Goal: Communication & Community: Answer question/provide support

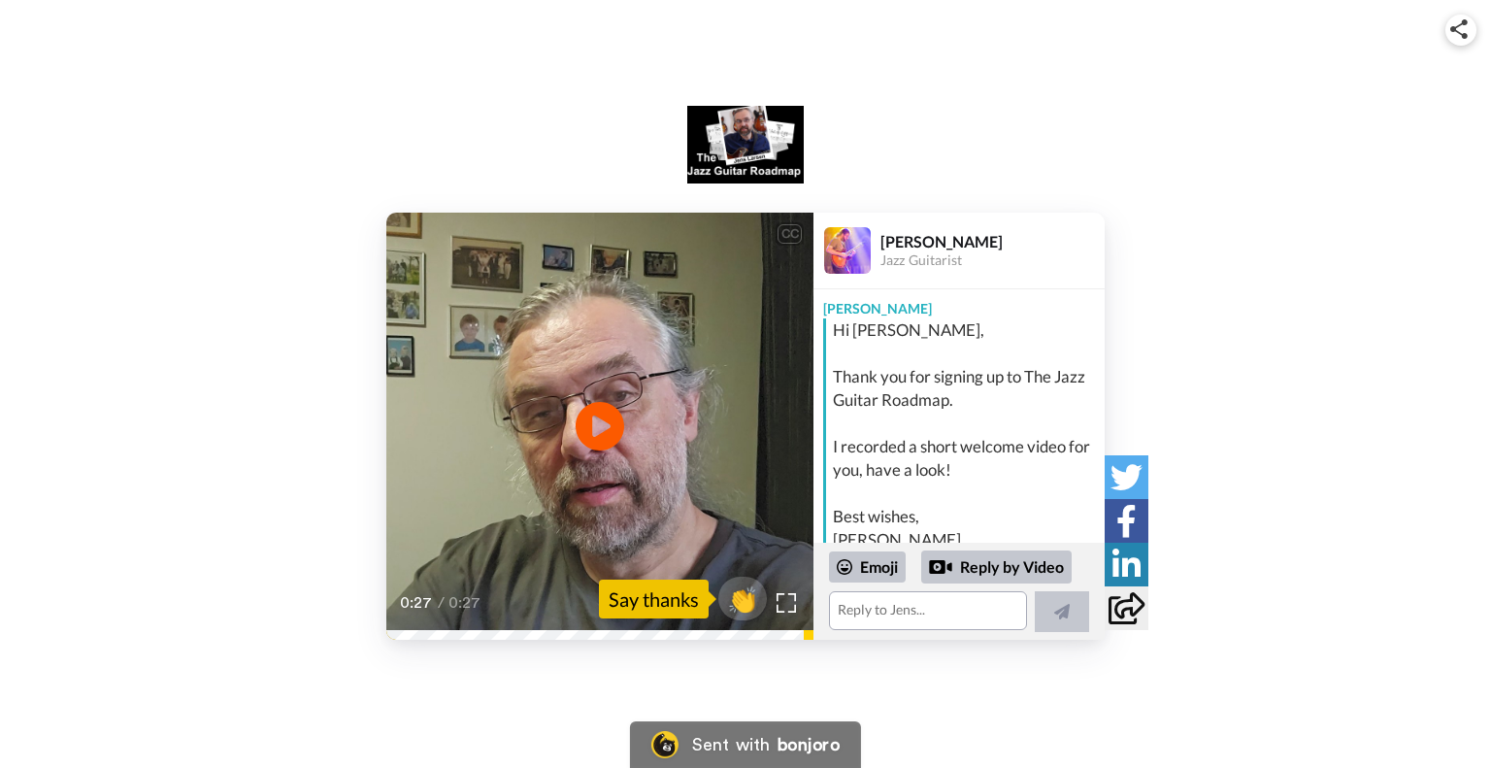
scroll to position [149, 0]
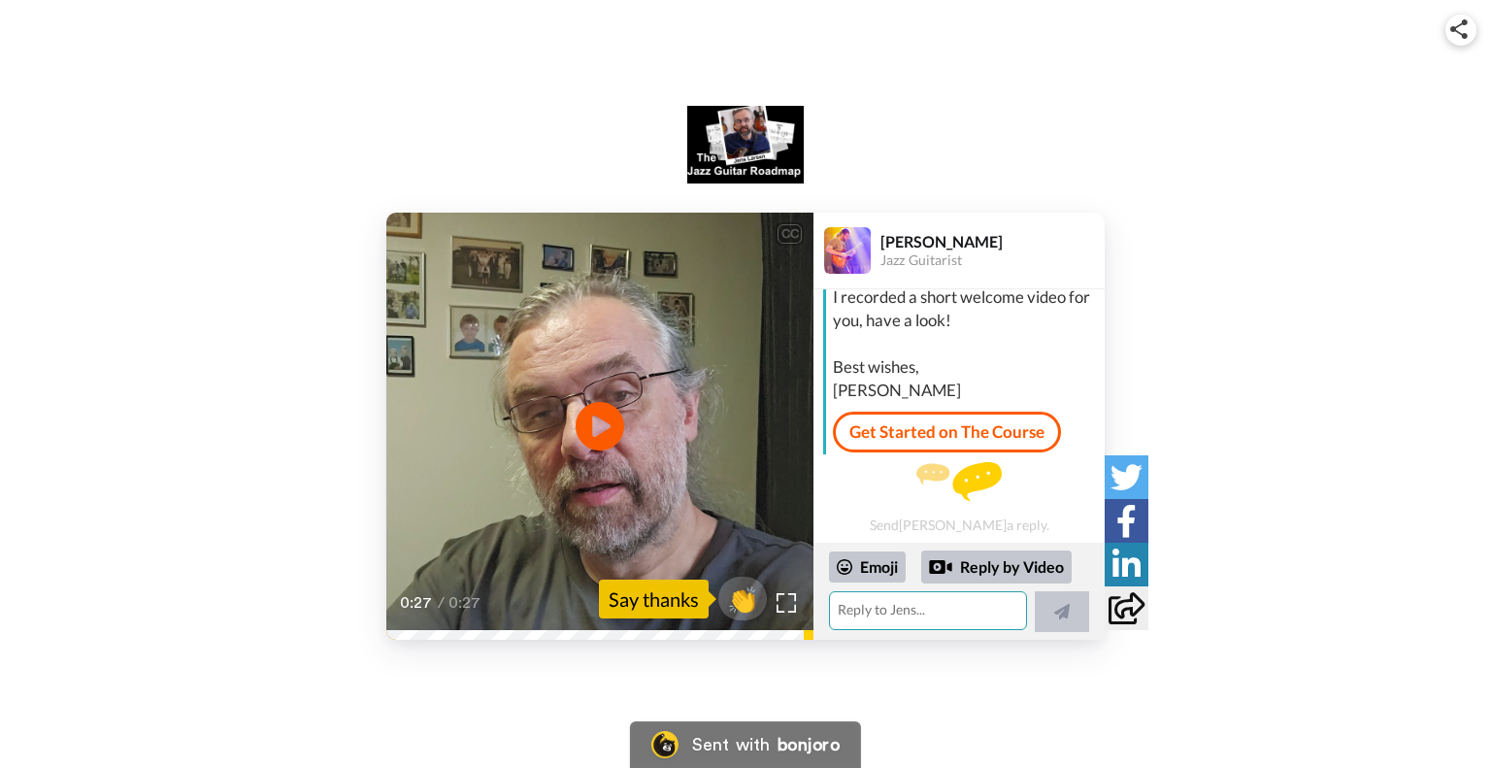
click at [939, 609] on textarea at bounding box center [928, 610] width 198 height 39
click at [599, 428] on icon "Play/Pause" at bounding box center [600, 426] width 51 height 92
click at [567, 473] on video at bounding box center [599, 426] width 427 height 427
click at [889, 614] on textarea "Hello [PERSON_NAME]! Thank you so much" at bounding box center [928, 610] width 198 height 39
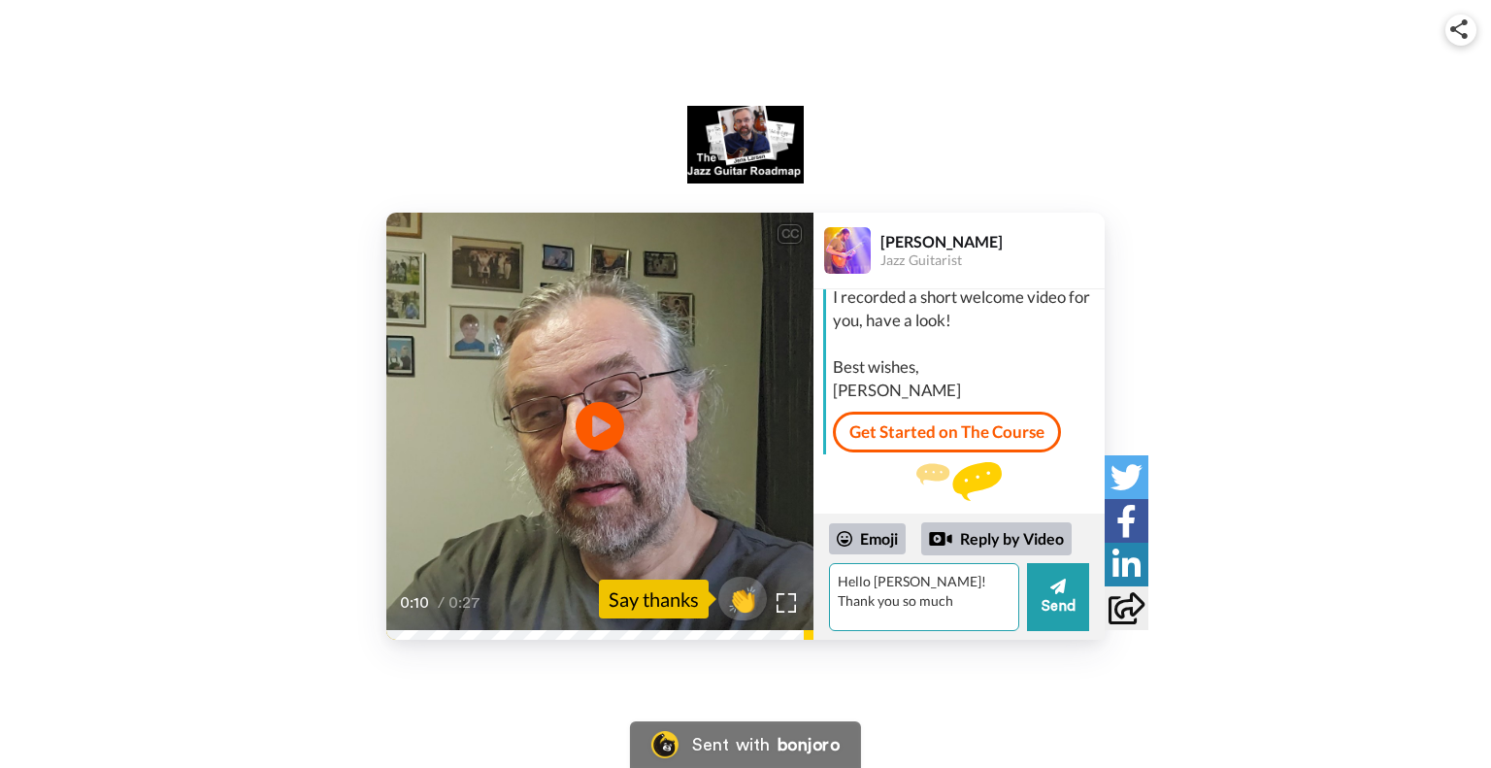
drag, startPoint x: 880, startPoint y: 606, endPoint x: 909, endPoint y: 591, distance: 32.6
click at [909, 591] on textarea "Hello [PERSON_NAME]! Thank you so much" at bounding box center [924, 597] width 190 height 68
click at [594, 419] on icon "Play/Pause" at bounding box center [600, 426] width 51 height 92
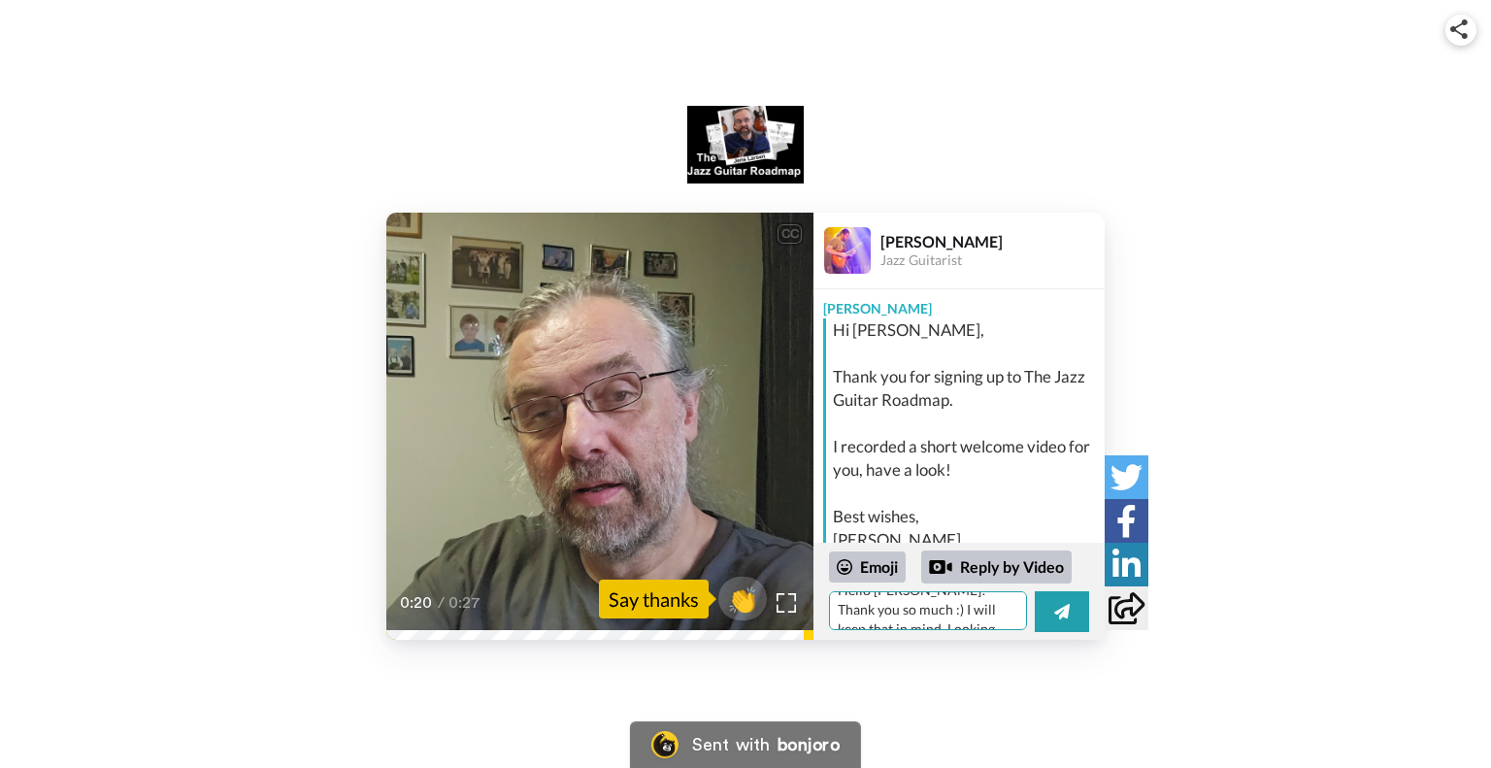
scroll to position [0, 0]
click at [904, 609] on textarea "Hello [PERSON_NAME]! Thank you so much :) I will keep that in mind. Looking for…" at bounding box center [928, 610] width 198 height 39
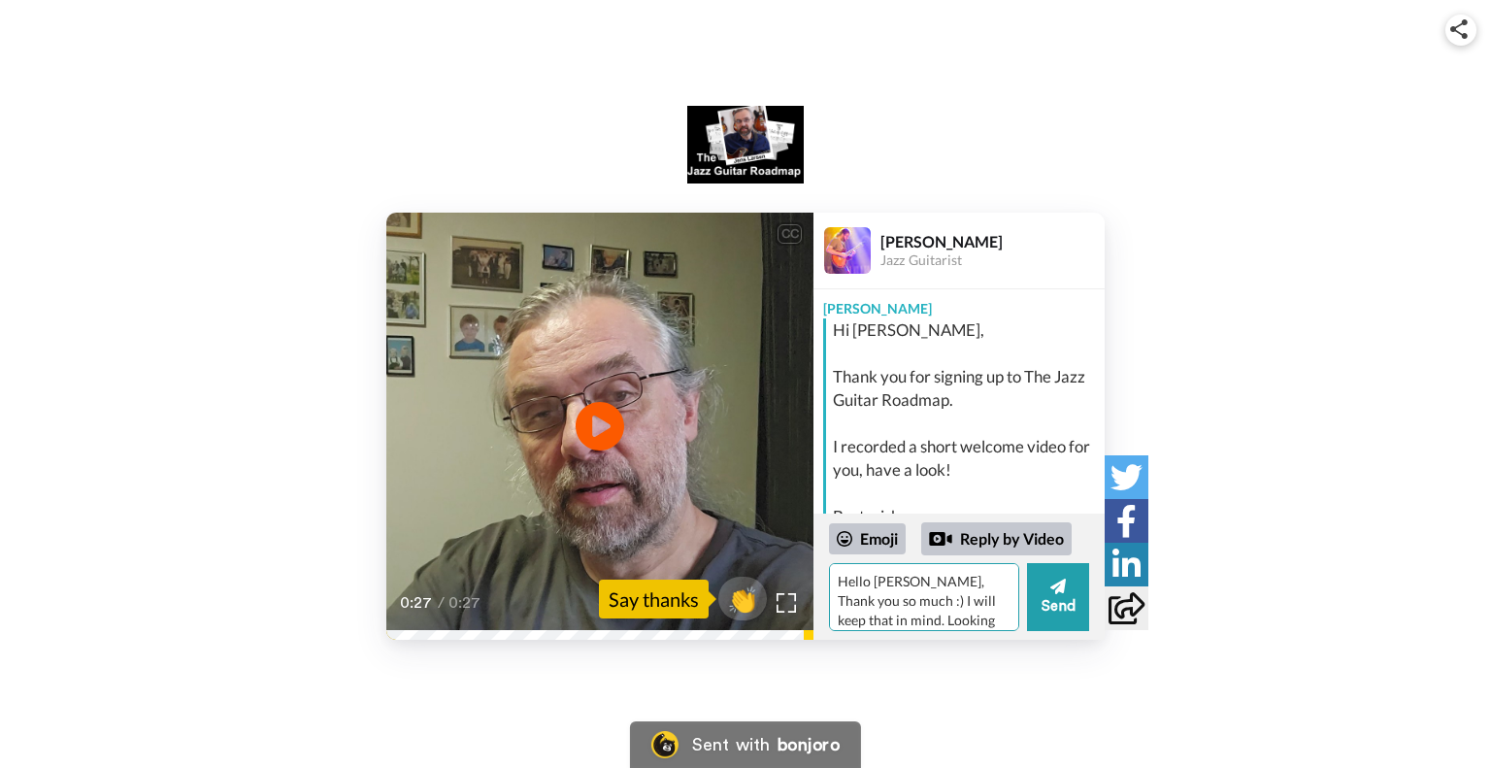
scroll to position [26, 0]
drag, startPoint x: 983, startPoint y: 575, endPoint x: 1009, endPoint y: 576, distance: 26.2
click at [983, 575] on textarea "Hello [PERSON_NAME], Thank you so much :) I will keep that in mind. Looking for…" at bounding box center [924, 597] width 190 height 68
click at [984, 609] on textarea "Hello [PERSON_NAME], Thank you so much :) I will keep that in my mind. Looking …" at bounding box center [924, 597] width 190 height 68
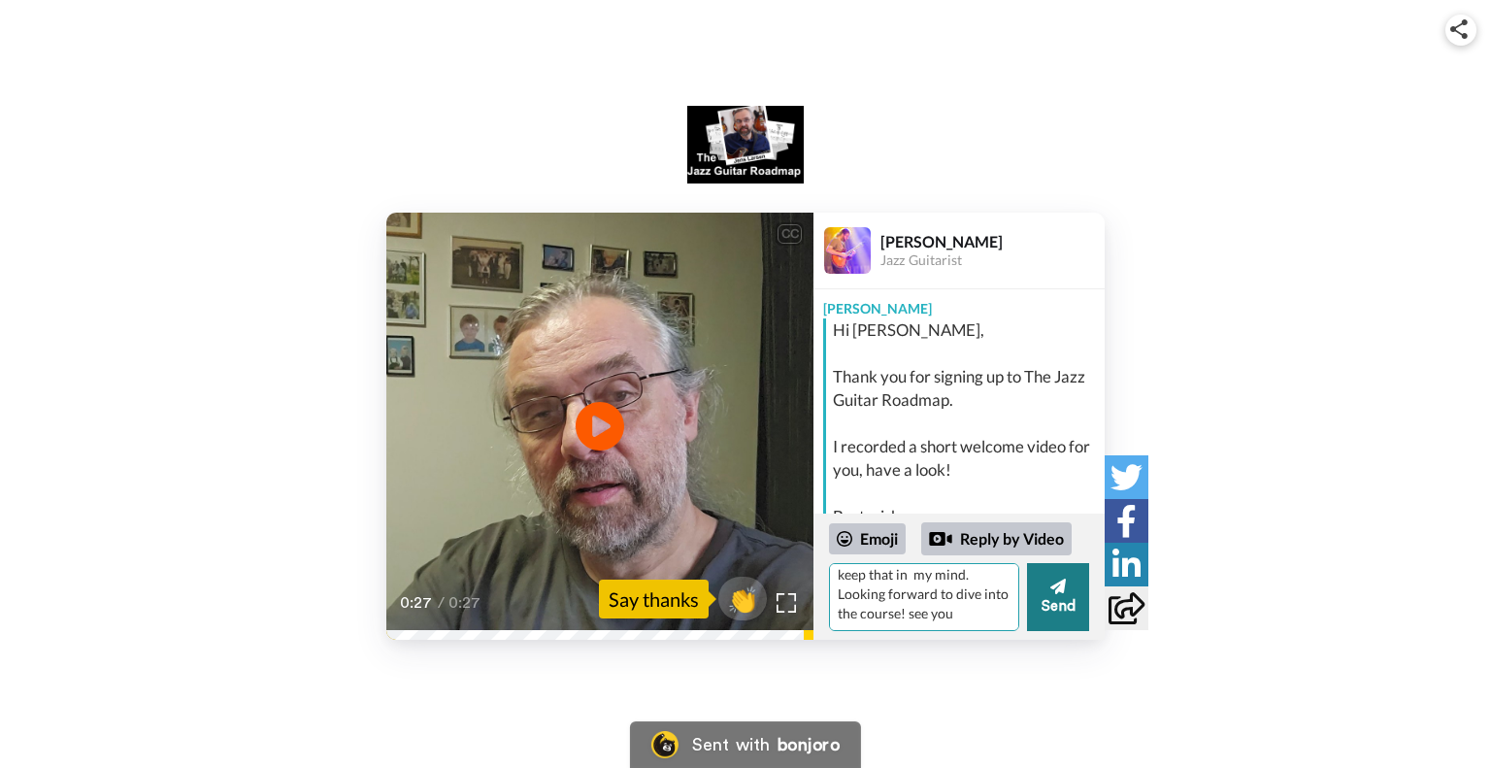
type textarea "Hello [PERSON_NAME], Thank you so much :) I will keep that in my mind. Looking …"
click at [1068, 613] on button "Send" at bounding box center [1058, 597] width 62 height 68
